Goal: Information Seeking & Learning: Find specific fact

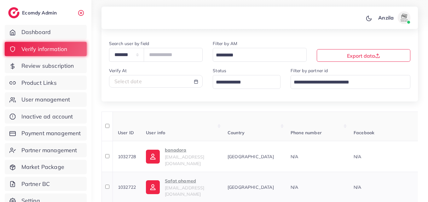
scroll to position [32, 0]
click at [337, 97] on div "**********" at bounding box center [259, 71] width 316 height 62
click at [229, 72] on div "Status Loading..." at bounding box center [247, 78] width 68 height 22
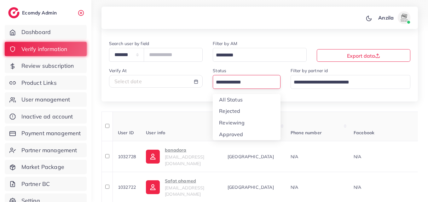
click at [230, 79] on input "Search for option" at bounding box center [243, 83] width 59 height 10
click at [232, 94] on div "Status Loading... All Status Rejected Reviewing Approved" at bounding box center [247, 80] width 78 height 27
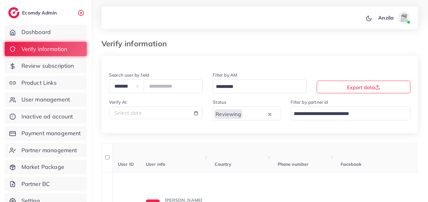
click at [248, 52] on div "Verify information" at bounding box center [259, 47] width 326 height 17
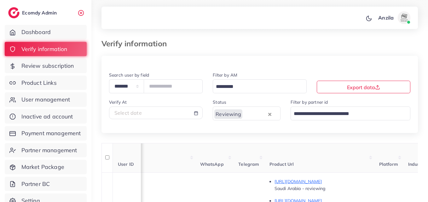
click at [273, 28] on nav "Anzila Profile Log out" at bounding box center [259, 18] width 316 height 22
click at [234, 147] on th "WhatsApp" at bounding box center [214, 158] width 38 height 30
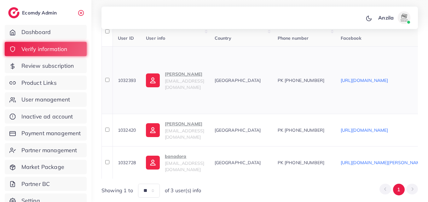
click at [177, 84] on span "[EMAIL_ADDRESS][DOMAIN_NAME]" at bounding box center [184, 84] width 39 height 12
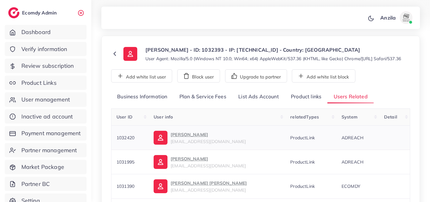
scroll to position [63, 0]
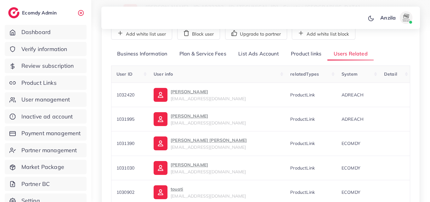
drag, startPoint x: 297, startPoint y: 60, endPoint x: 315, endPoint y: 92, distance: 36.1
click at [297, 59] on link "Product links" at bounding box center [306, 54] width 43 height 14
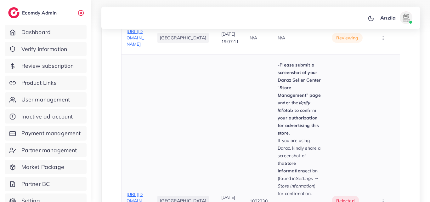
scroll to position [252, 0]
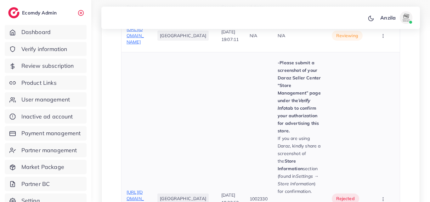
click at [253, 118] on td "1002330" at bounding box center [259, 198] width 28 height 293
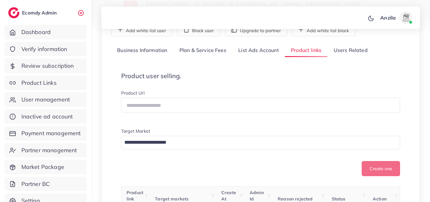
scroll to position [24, 0]
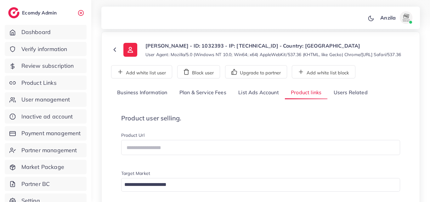
click at [342, 100] on link "Users Related" at bounding box center [351, 93] width 46 height 14
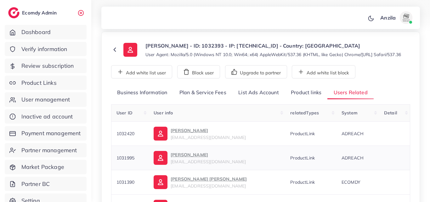
scroll to position [56, 0]
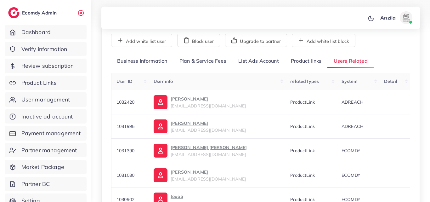
click at [312, 63] on link "Product links" at bounding box center [306, 62] width 43 height 14
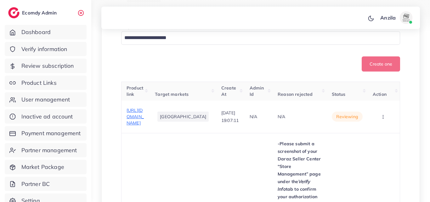
scroll to position [182, 0]
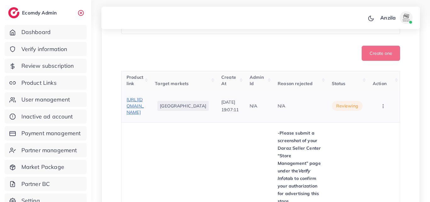
drag, startPoint x: 123, startPoint y: 106, endPoint x: 145, endPoint y: 145, distance: 44.6
click at [145, 122] on td "https://www.amazon.com/Airkit-Blocking-Genuine-Leather-Compact/dp/B0D7MTYZLQ?th…" at bounding box center [136, 106] width 29 height 32
copy span "https://www.amazon.com/Airkit-Blocking-Genuine-Leather-Compact/dp/B0D7MTYZLQ?th…"
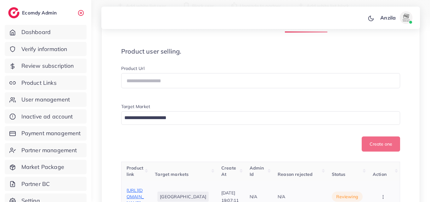
scroll to position [87, 0]
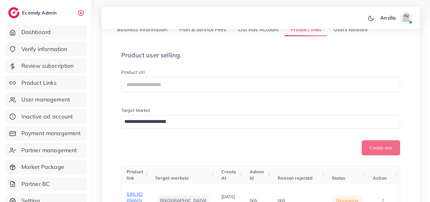
click at [338, 32] on div at bounding box center [215, 16] width 430 height 32
click at [338, 37] on link "Users Related" at bounding box center [351, 30] width 46 height 14
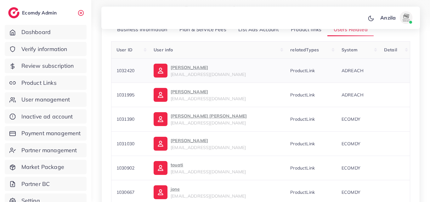
click at [183, 77] on span "junaidkhanma272@gmail.com" at bounding box center [208, 75] width 75 height 6
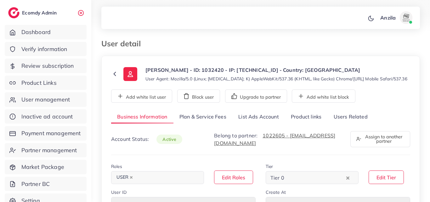
select select "********"
